Goal: Task Accomplishment & Management: Use online tool/utility

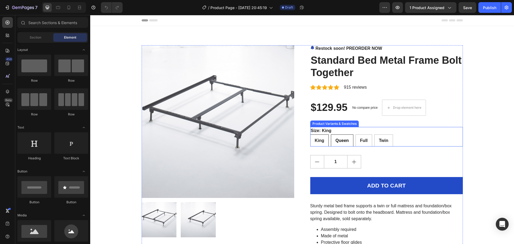
click at [344, 141] on span "Queen" at bounding box center [342, 140] width 13 height 5
click at [331, 135] on input "Queen Queen Queen" at bounding box center [331, 134] width 0 height 0
radio input "true"
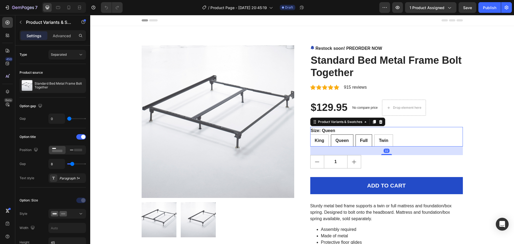
click at [358, 140] on div "Full" at bounding box center [364, 140] width 16 height 11
click at [356, 135] on input "Full Full Full" at bounding box center [356, 134] width 0 height 0
radio input "true"
click at [376, 140] on div "Twin" at bounding box center [384, 140] width 18 height 11
click at [375, 135] on input "Twin Twin Twin" at bounding box center [374, 134] width 0 height 0
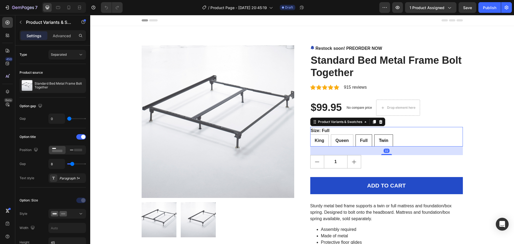
radio input "true"
click at [323, 138] on div "King" at bounding box center [320, 140] width 18 height 11
click at [311, 135] on input "King King King" at bounding box center [310, 134] width 0 height 0
radio input "true"
click at [338, 139] on span "Queen" at bounding box center [342, 140] width 13 height 5
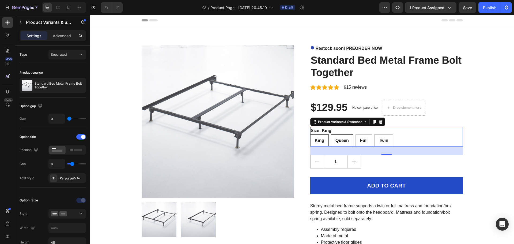
click at [331, 135] on input "Queen Queen Queen" at bounding box center [331, 134] width 0 height 0
radio input "true"
click at [363, 141] on span "Full" at bounding box center [364, 140] width 8 height 5
click at [356, 135] on input "Full Full Full" at bounding box center [356, 134] width 0 height 0
radio input "true"
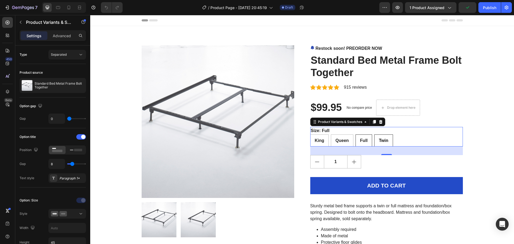
click at [384, 141] on span "Twin" at bounding box center [383, 140] width 9 height 5
click at [375, 135] on input "Twin Twin Twin" at bounding box center [374, 134] width 0 height 0
radio input "true"
click at [444, 100] on div "$99.95 Product Price Product Price No compare price Compare Price Drop element …" at bounding box center [387, 108] width 153 height 16
